Goal: Find specific page/section: Find specific page/section

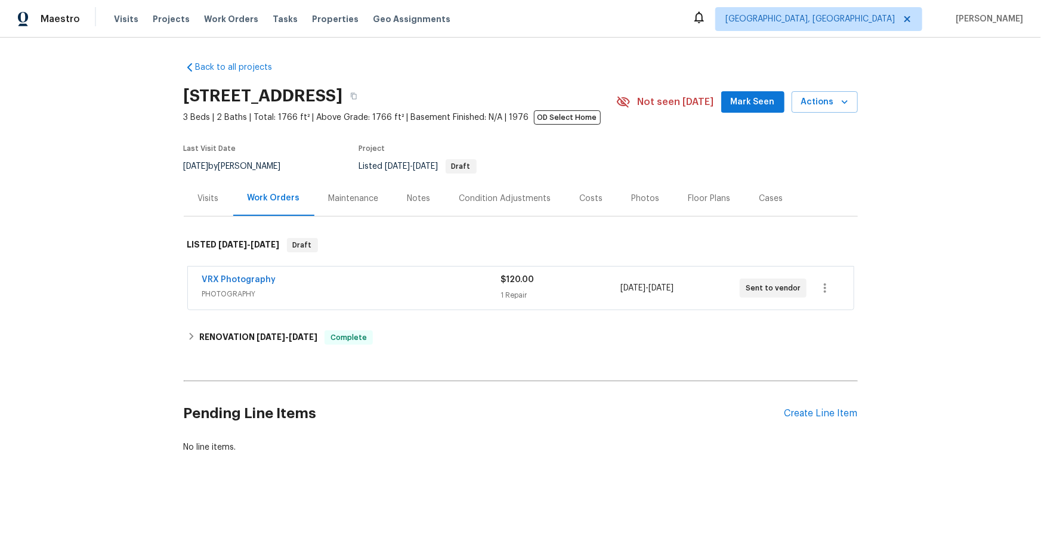
scroll to position [4, 0]
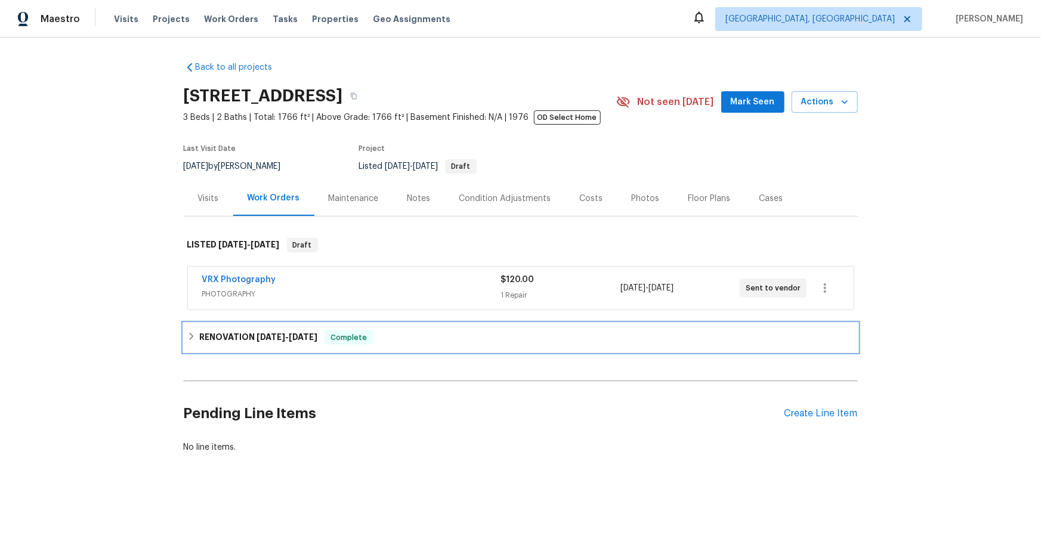
click at [270, 333] on span "[DATE]" at bounding box center [271, 337] width 29 height 8
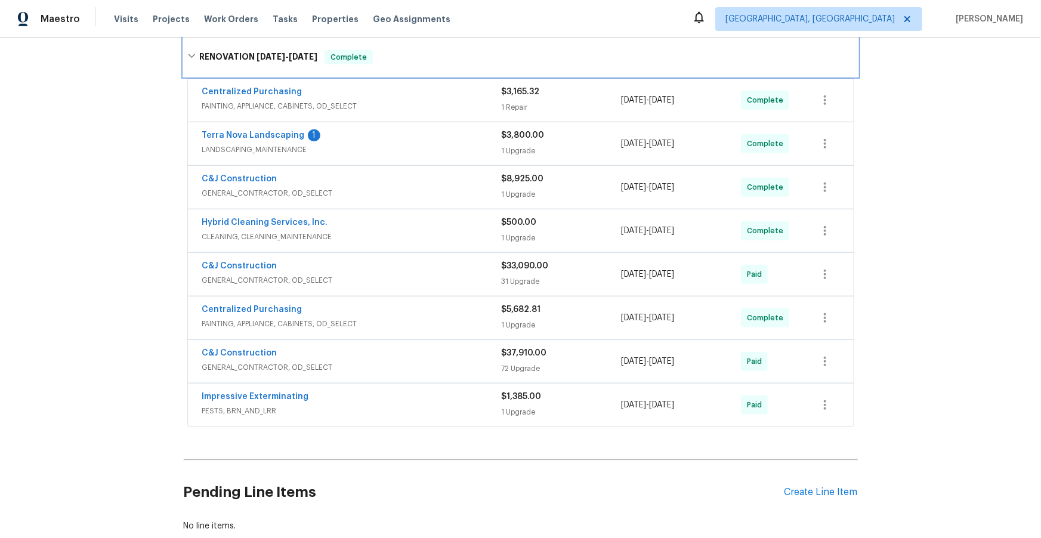
scroll to position [299, 0]
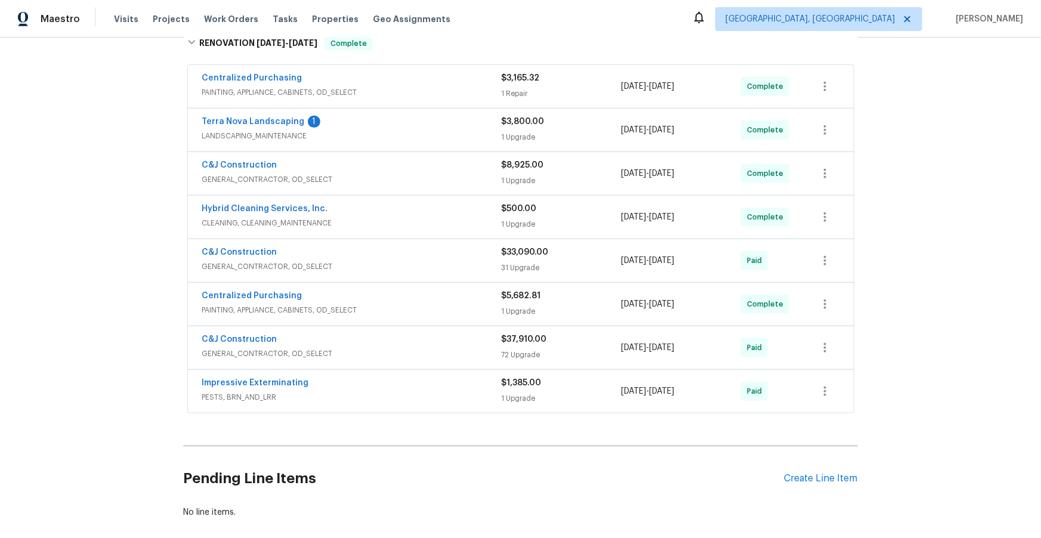
click at [411, 169] on div "C&J Construction" at bounding box center [352, 166] width 300 height 14
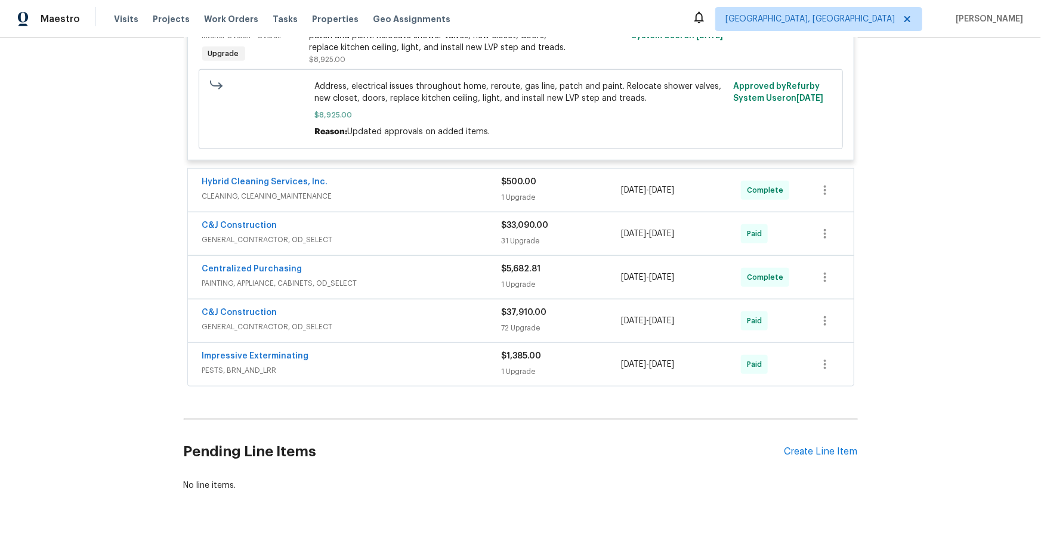
scroll to position [519, 0]
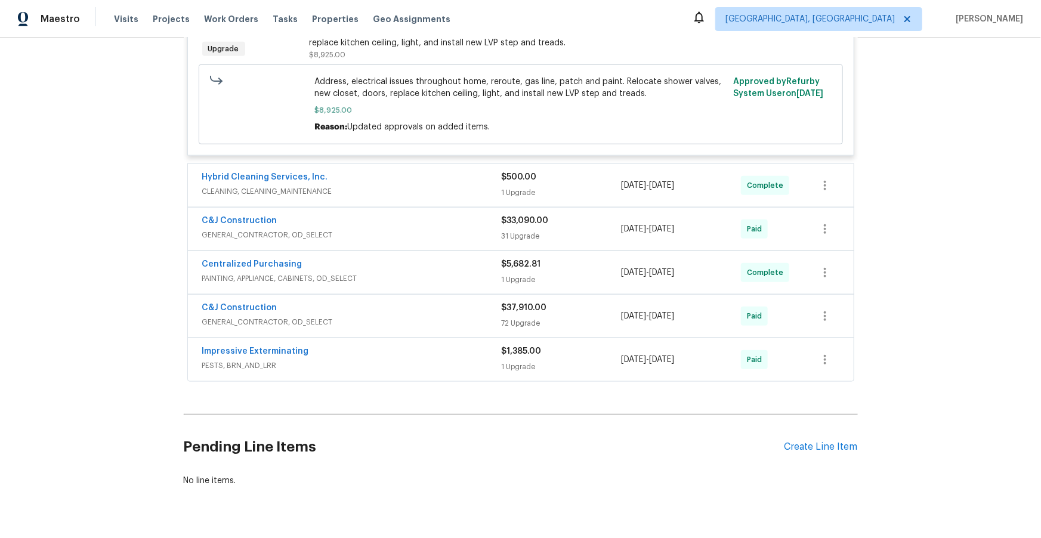
click at [423, 235] on span "GENERAL_CONTRACTOR, OD_SELECT" at bounding box center [352, 235] width 300 height 12
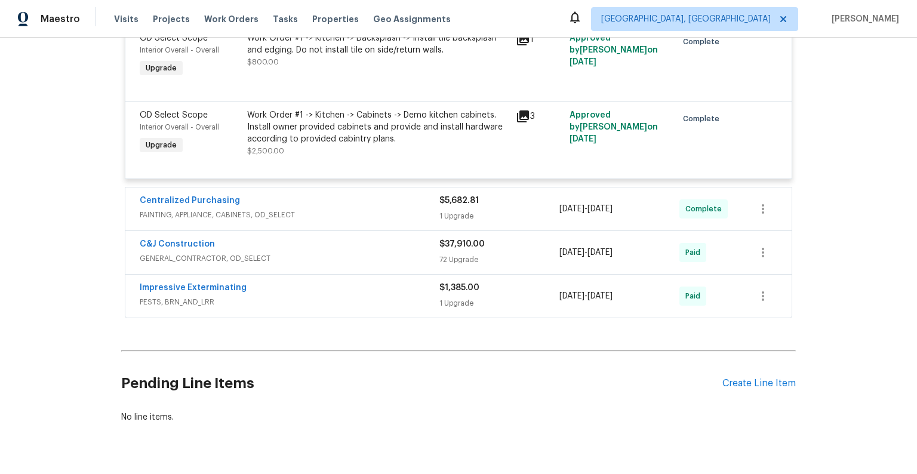
scroll to position [3103, 0]
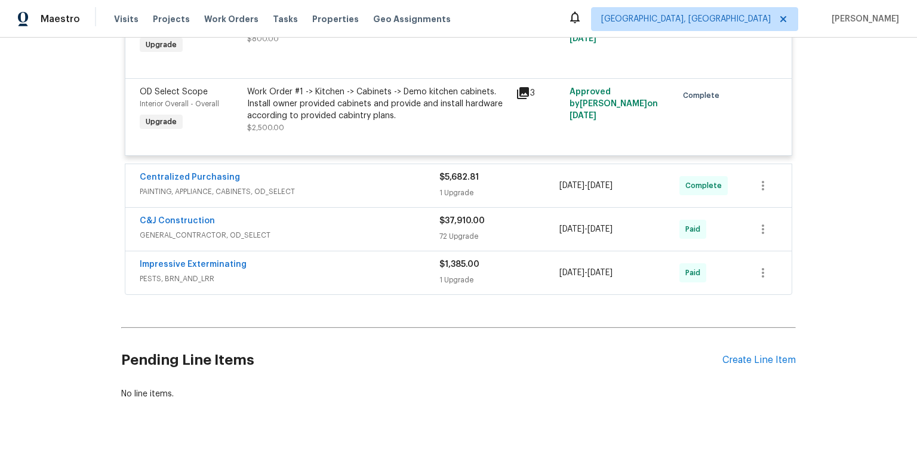
click at [366, 186] on span "PAINTING, APPLIANCE, CABINETS, OD_SELECT" at bounding box center [290, 192] width 300 height 12
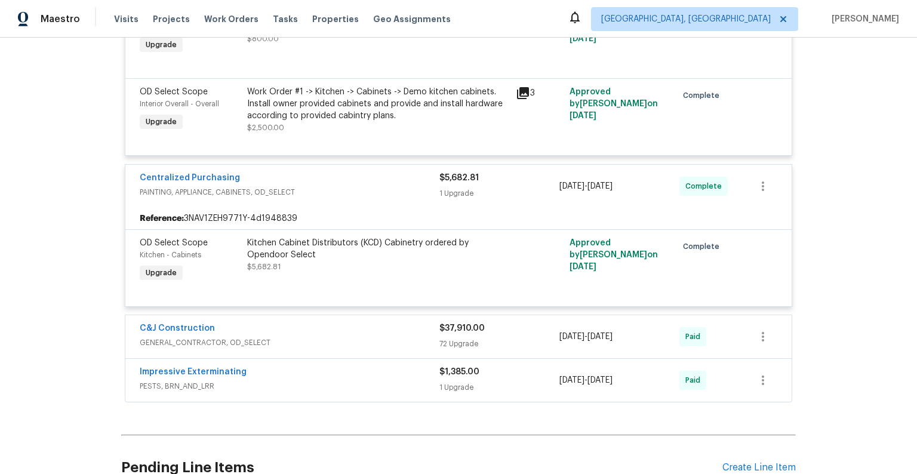
click at [321, 322] on div "C&J Construction" at bounding box center [290, 329] width 300 height 14
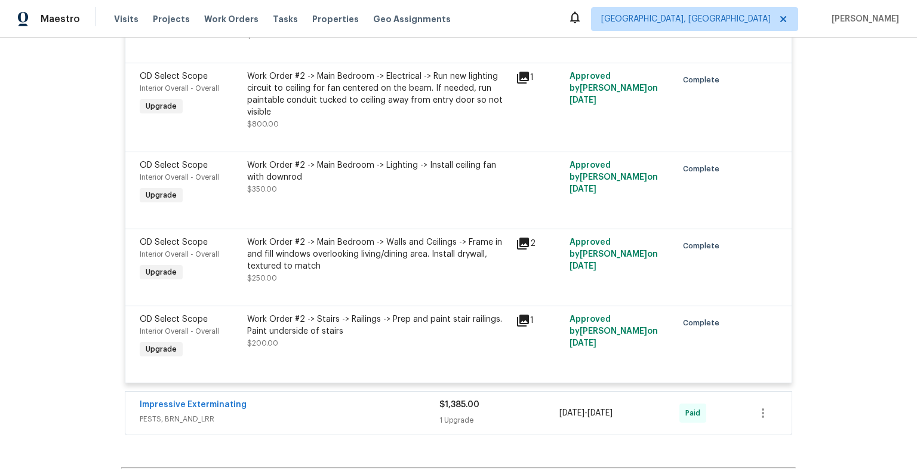
scroll to position [8493, 0]
